Goal: Information Seeking & Learning: Learn about a topic

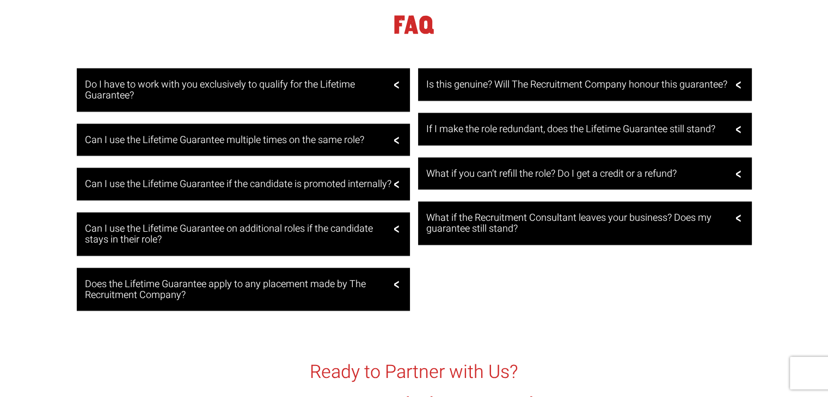
scroll to position [2177, 0]
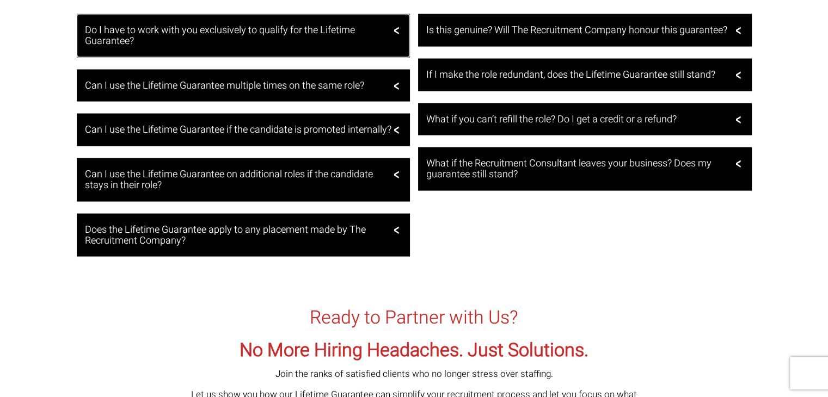
click at [398, 44] on h3 "Do I have to work with you exclusively to qualify for the Lifetime Guarantee?" at bounding box center [242, 36] width 315 height 22
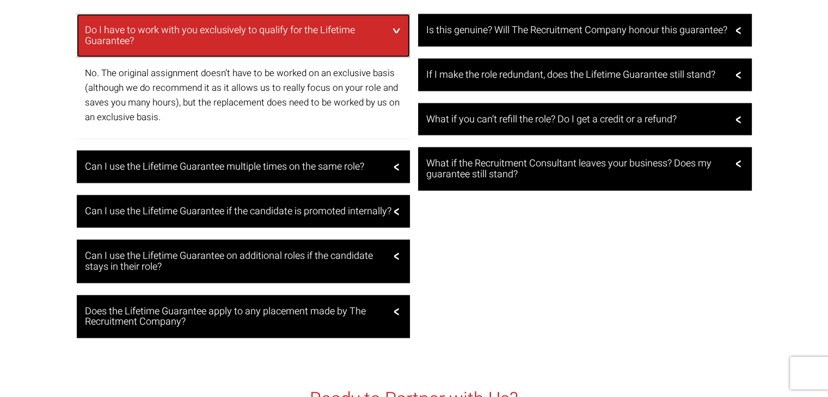
click at [398, 44] on h3 "Do I have to work with you exclusively to qualify for the Lifetime Guarantee?" at bounding box center [242, 36] width 315 height 22
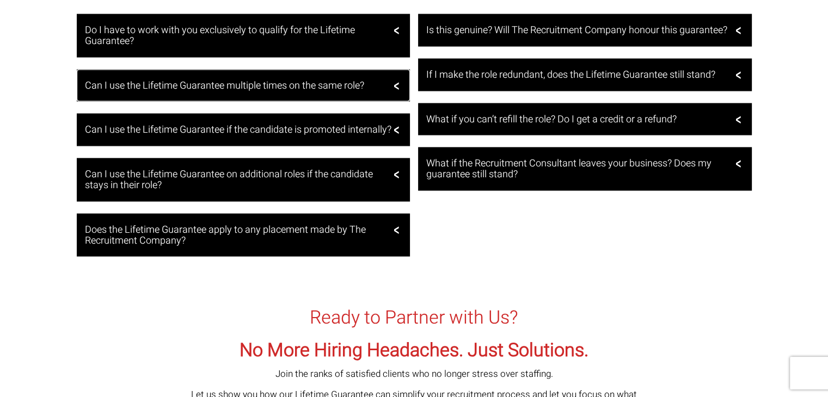
click at [395, 90] on div "Can I use the Lifetime Guarantee multiple times on the same role?" at bounding box center [244, 86] width 334 height 33
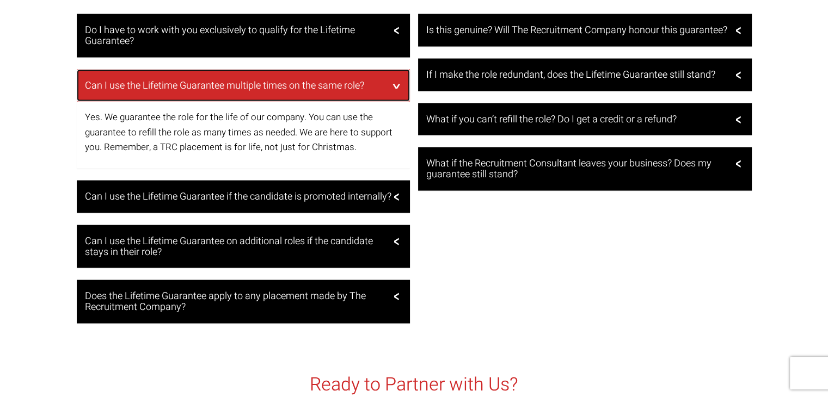
click at [395, 90] on div "Can I use the Lifetime Guarantee multiple times on the same role?" at bounding box center [244, 86] width 334 height 33
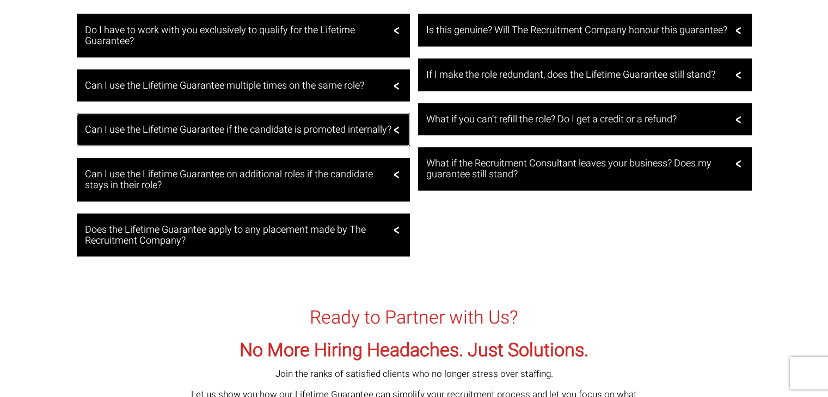
click at [391, 134] on h3 "Can I use the Lifetime Guarantee if the candidate is promoted internally?" at bounding box center [242, 130] width 315 height 11
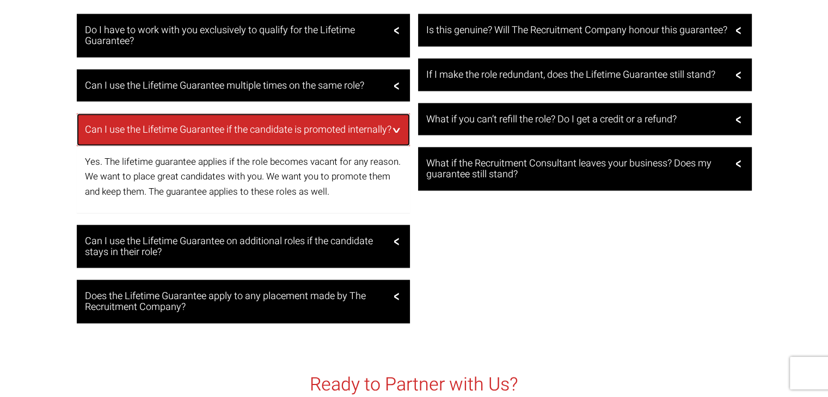
click at [391, 132] on div "Can I use the Lifetime Guarantee if the candidate is promoted internally?" at bounding box center [244, 130] width 334 height 33
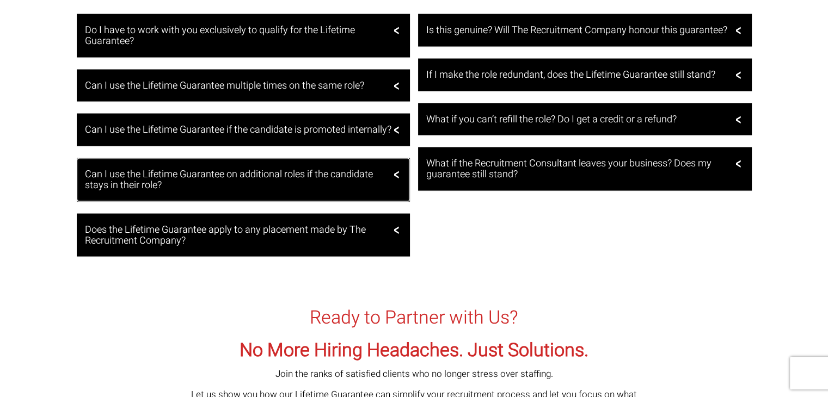
click at [393, 191] on h3 "Can I use the Lifetime Guarantee on additional roles if the candidate stays in …" at bounding box center [242, 180] width 315 height 22
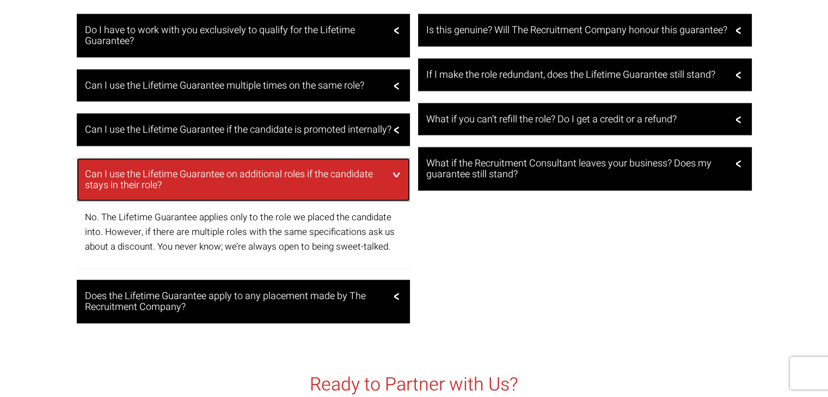
click at [393, 191] on div "Can I use the Lifetime Guarantee on additional roles if the candidate stays in …" at bounding box center [244, 180] width 334 height 44
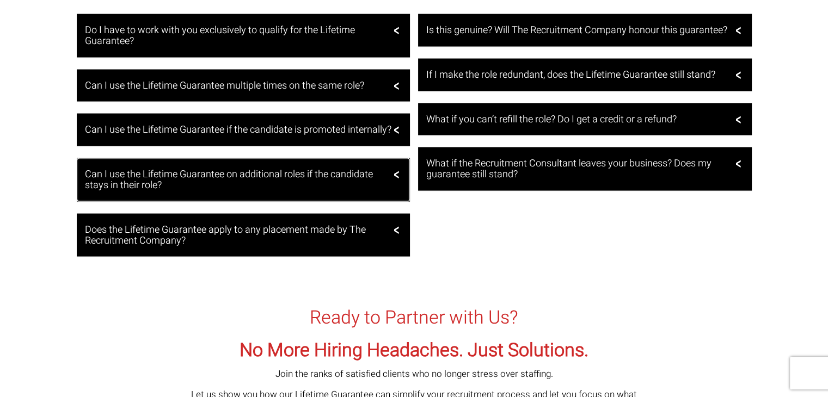
click at [392, 191] on h3 "Can I use the Lifetime Guarantee on additional roles if the candidate stays in …" at bounding box center [242, 180] width 315 height 22
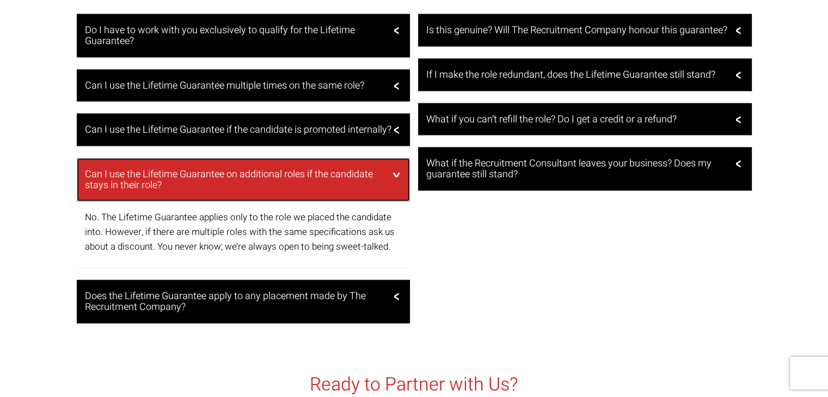
click at [392, 192] on div "Can I use the Lifetime Guarantee on additional roles if the candidate stays in …" at bounding box center [244, 180] width 334 height 44
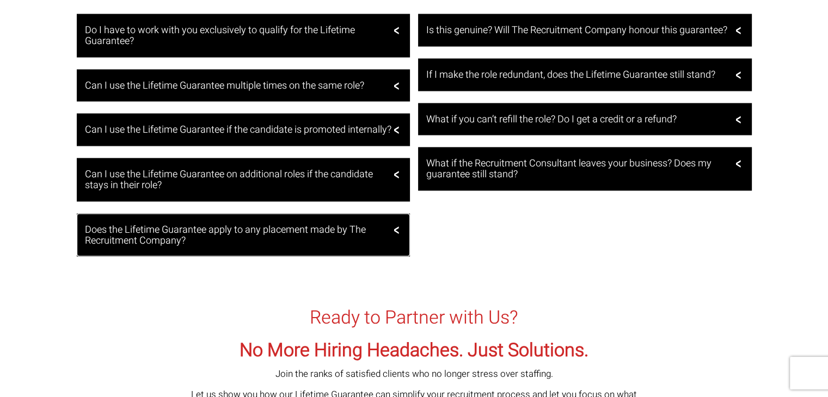
click at [398, 246] on div "Does the Lifetime Guarantee apply to any placement made by The Recruitment Comp…" at bounding box center [244, 236] width 334 height 44
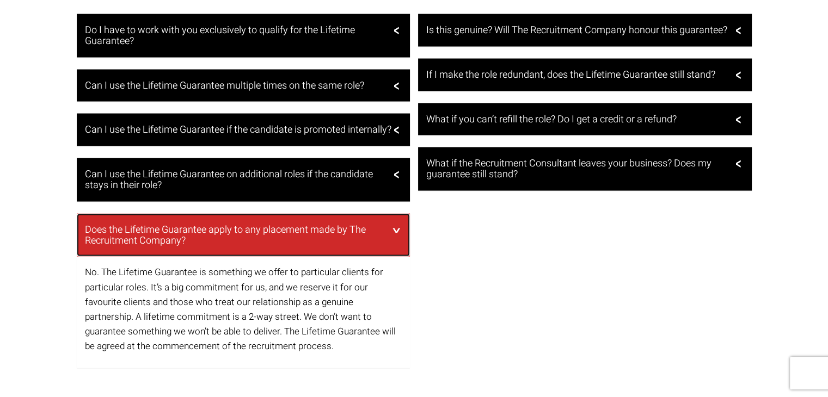
click at [398, 246] on div "Does the Lifetime Guarantee apply to any placement made by The Recruitment Comp…" at bounding box center [244, 236] width 334 height 44
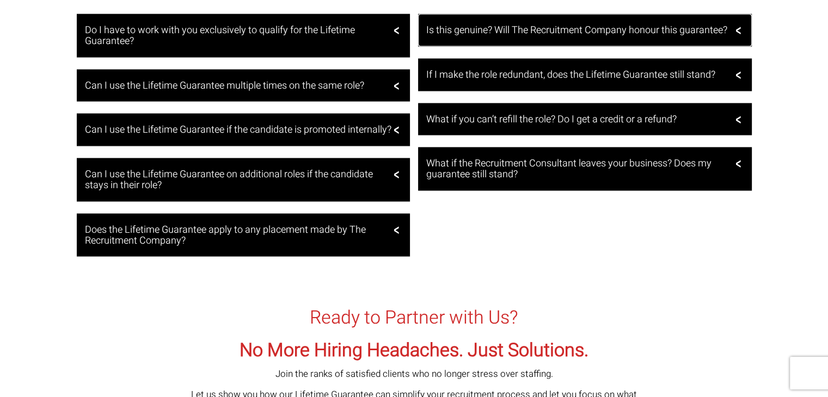
click at [730, 41] on div "Is this genuine? Will The Recruitment Company honour this guarantee?" at bounding box center [585, 30] width 334 height 33
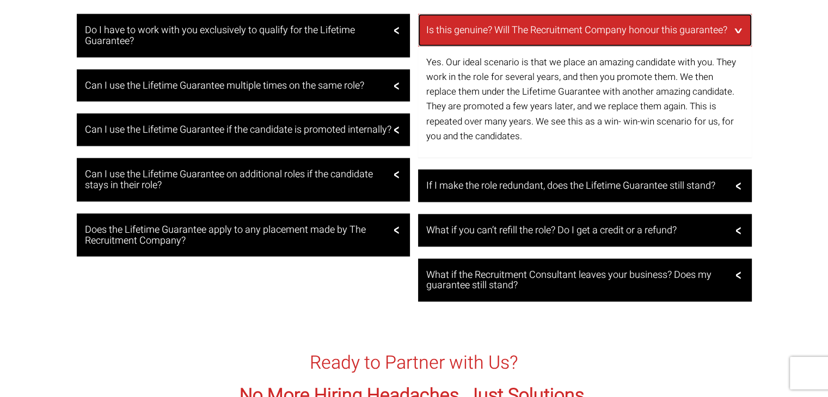
click at [728, 43] on div "Is this genuine? Will The Recruitment Company honour this guarantee?" at bounding box center [585, 30] width 334 height 33
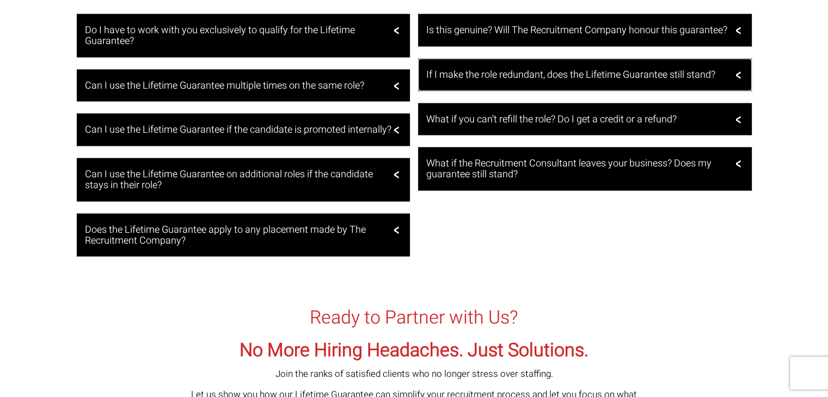
click at [735, 77] on div "If I make the role redundant, does the Lifetime Guarantee still stand?" at bounding box center [585, 75] width 334 height 33
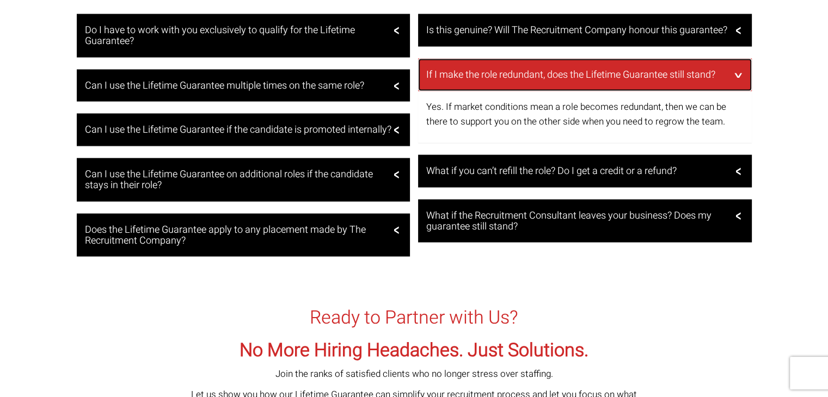
click at [735, 77] on div "If I make the role redundant, does the Lifetime Guarantee still stand?" at bounding box center [585, 75] width 334 height 33
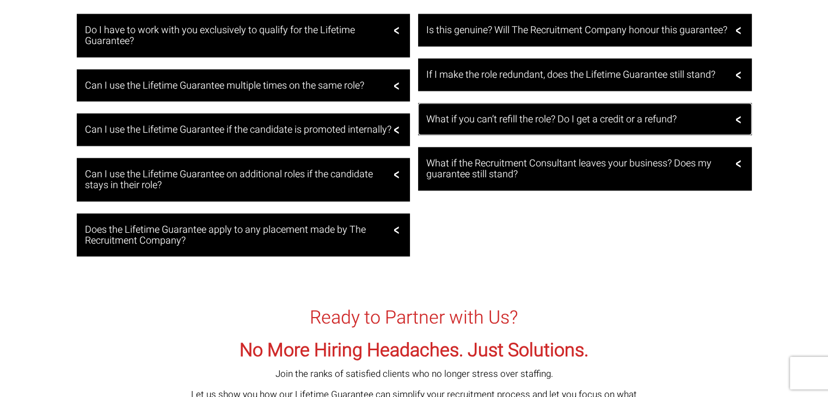
click at [739, 122] on div "What if you can’t refill the role? Do I get a credit or a refund?" at bounding box center [585, 119] width 334 height 33
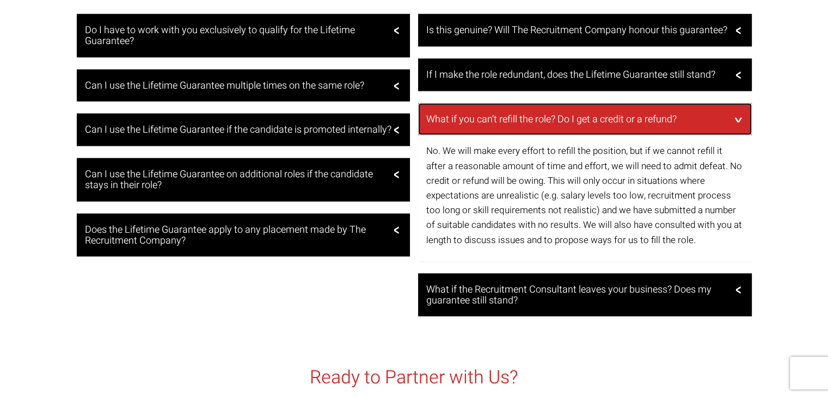
click at [739, 122] on div "What if you can’t refill the role? Do I get a credit or a refund?" at bounding box center [585, 119] width 334 height 33
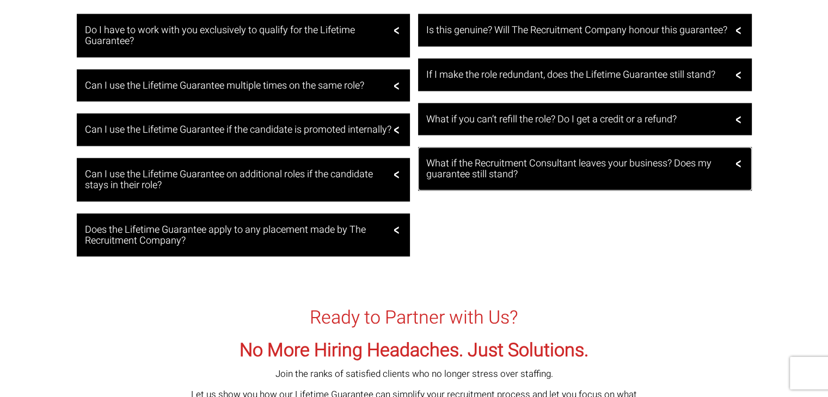
click at [736, 175] on h3 "What if the Recruitment Consultant leaves your business? Does my guarantee stil…" at bounding box center [583, 169] width 315 height 22
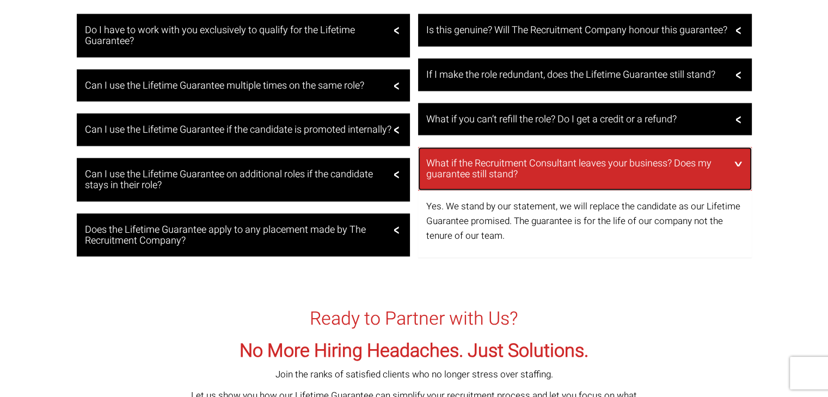
click at [736, 175] on h3 "What if the Recruitment Consultant leaves your business? Does my guarantee stil…" at bounding box center [583, 169] width 315 height 22
